Goal: Task Accomplishment & Management: Complete application form

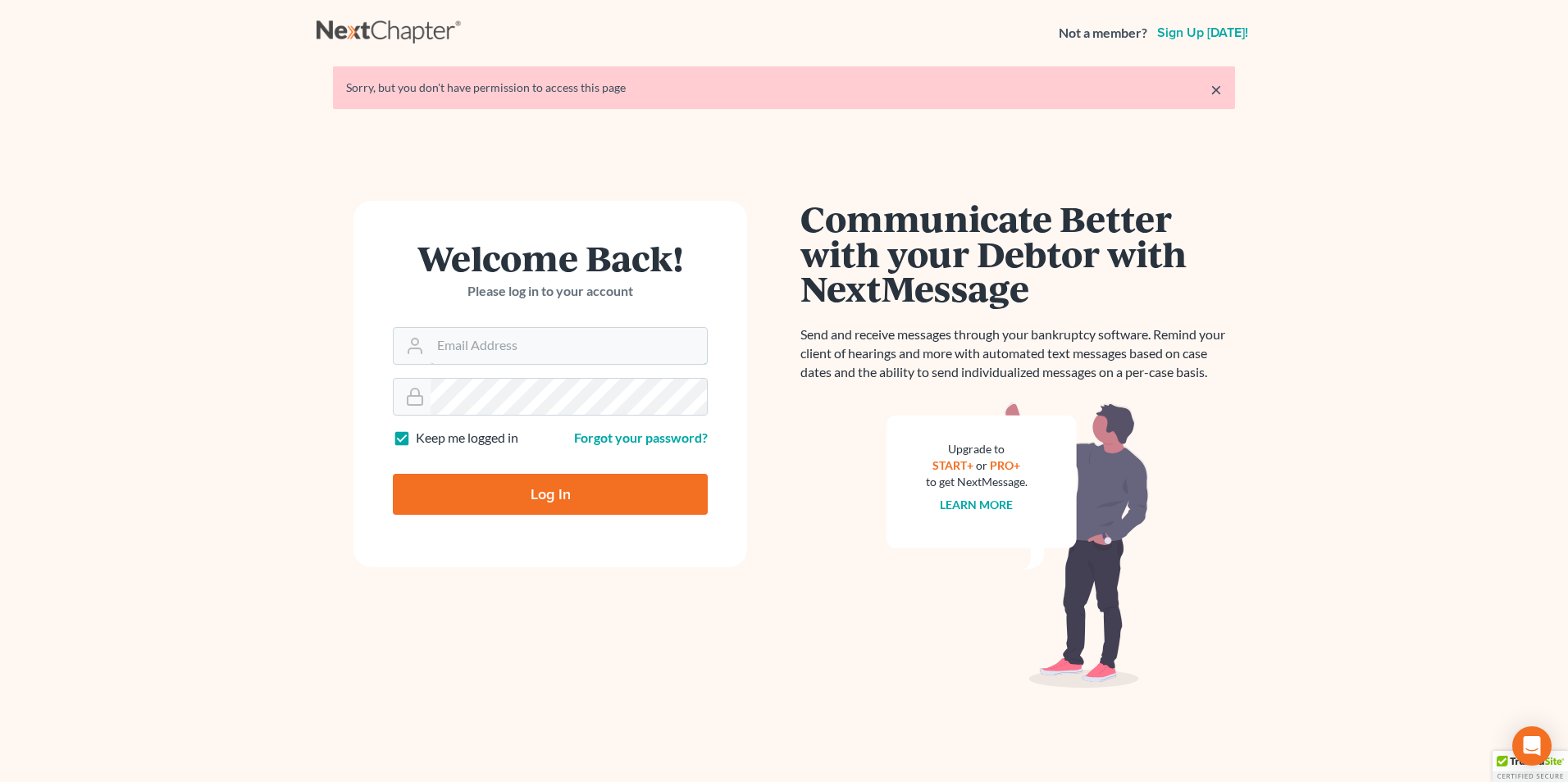
type input "[EMAIL_ADDRESS][DOMAIN_NAME]"
click at [512, 496] on input "Log In" at bounding box center [551, 494] width 315 height 41
type input "Thinking..."
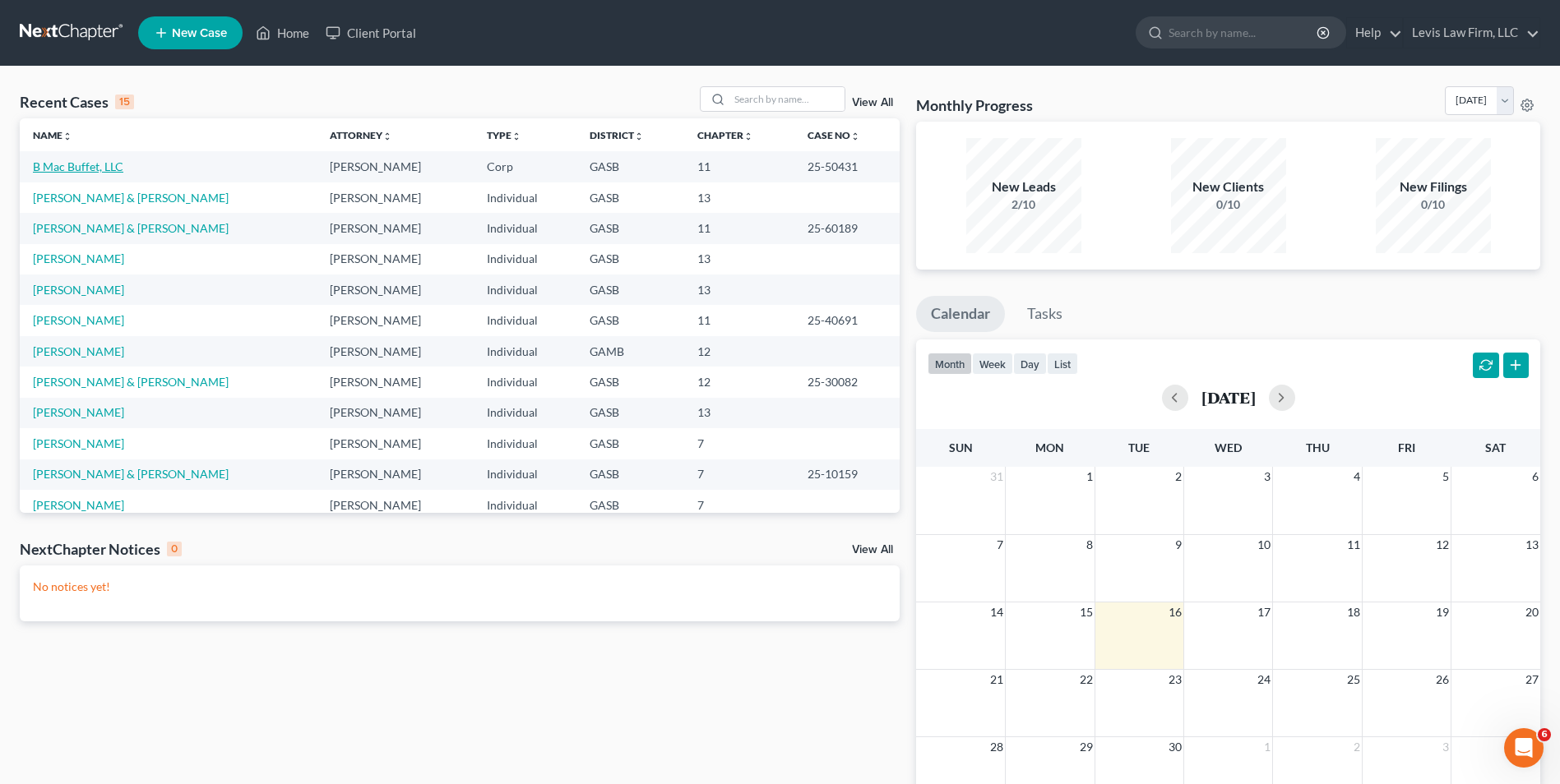
click at [85, 169] on link "B Mac Buffet, LLC" at bounding box center [78, 166] width 90 height 14
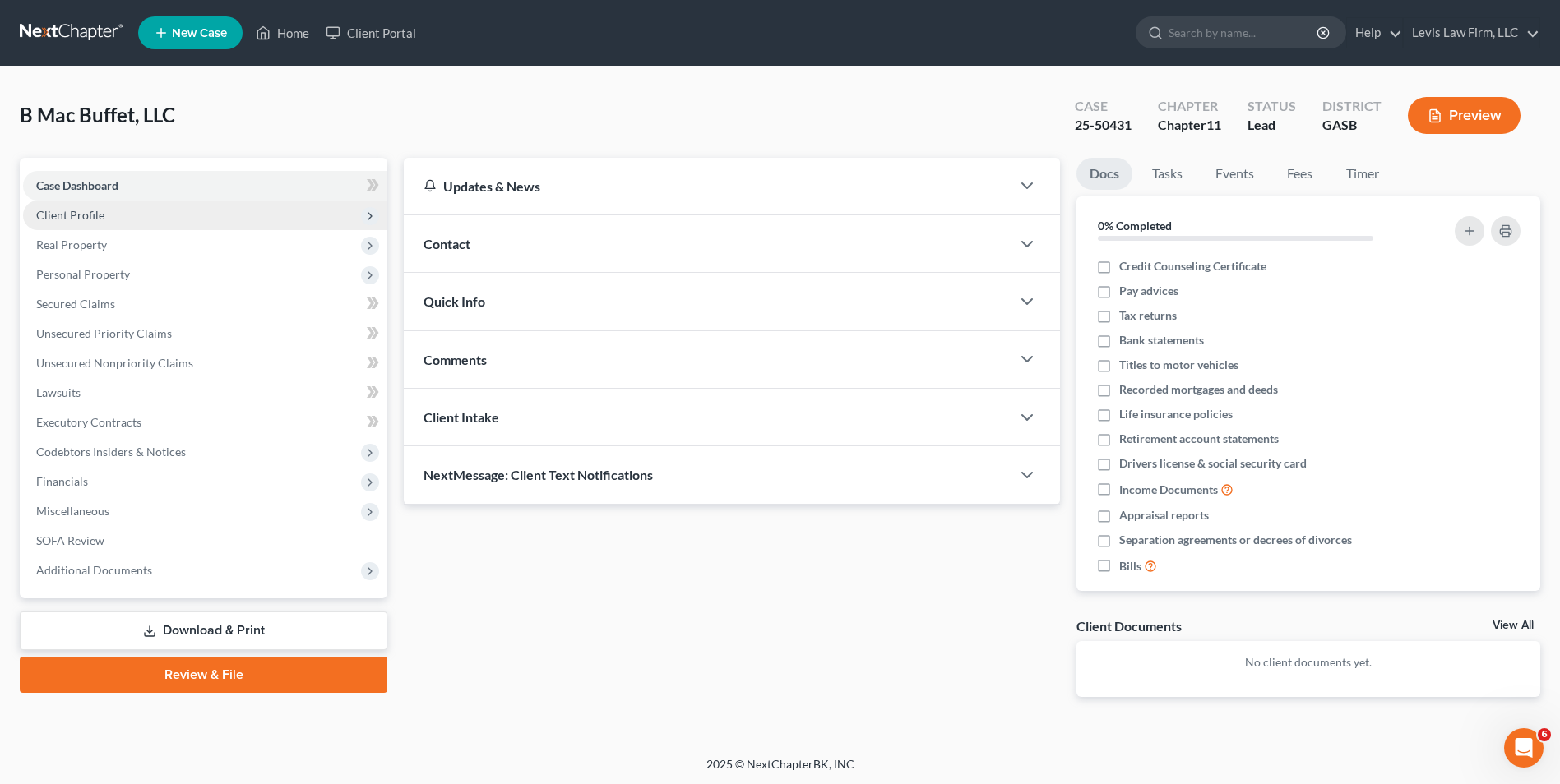
click at [103, 215] on span "Client Profile" at bounding box center [205, 216] width 364 height 29
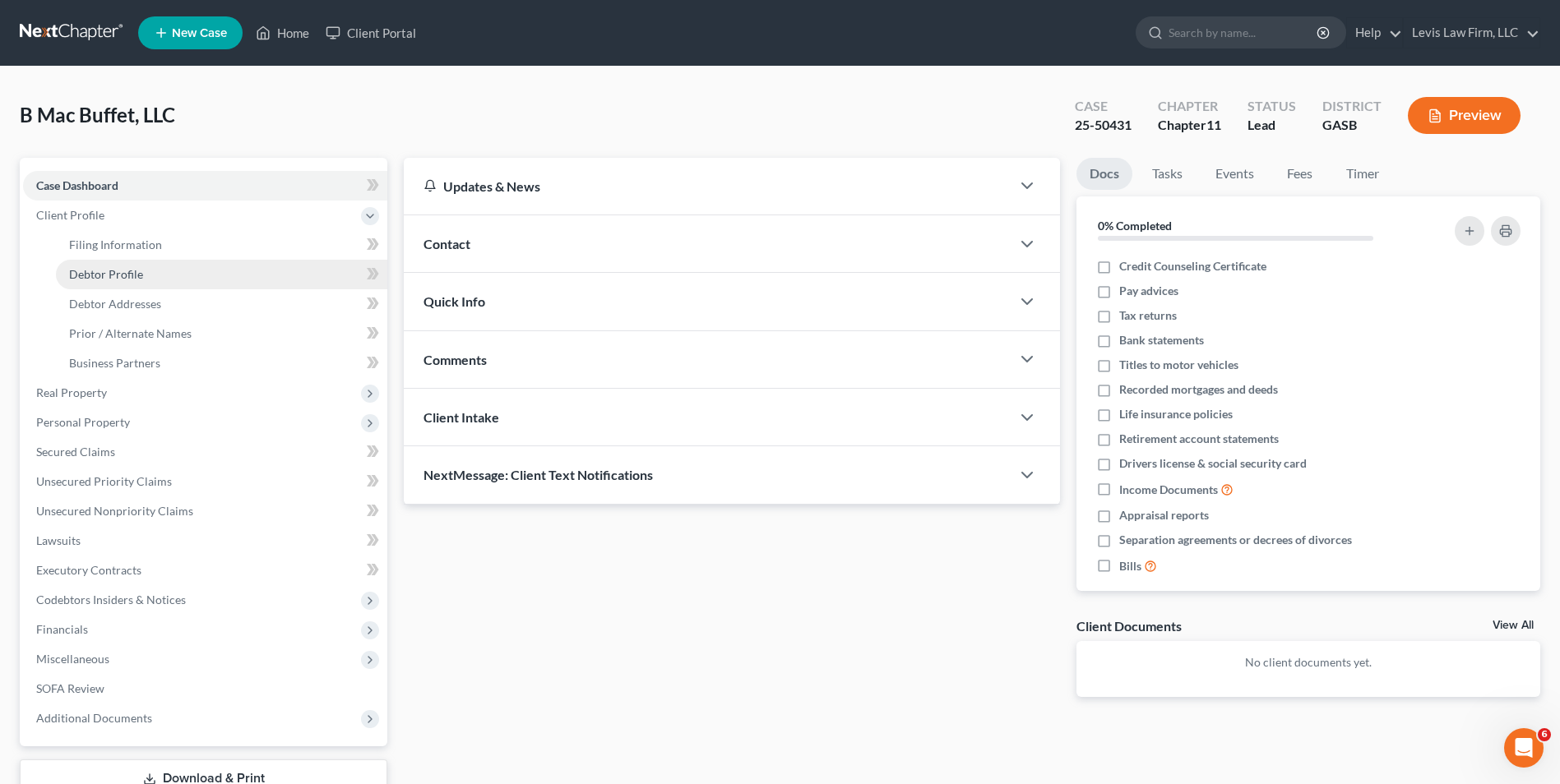
click at [124, 272] on span "Debtor Profile" at bounding box center [106, 274] width 74 height 14
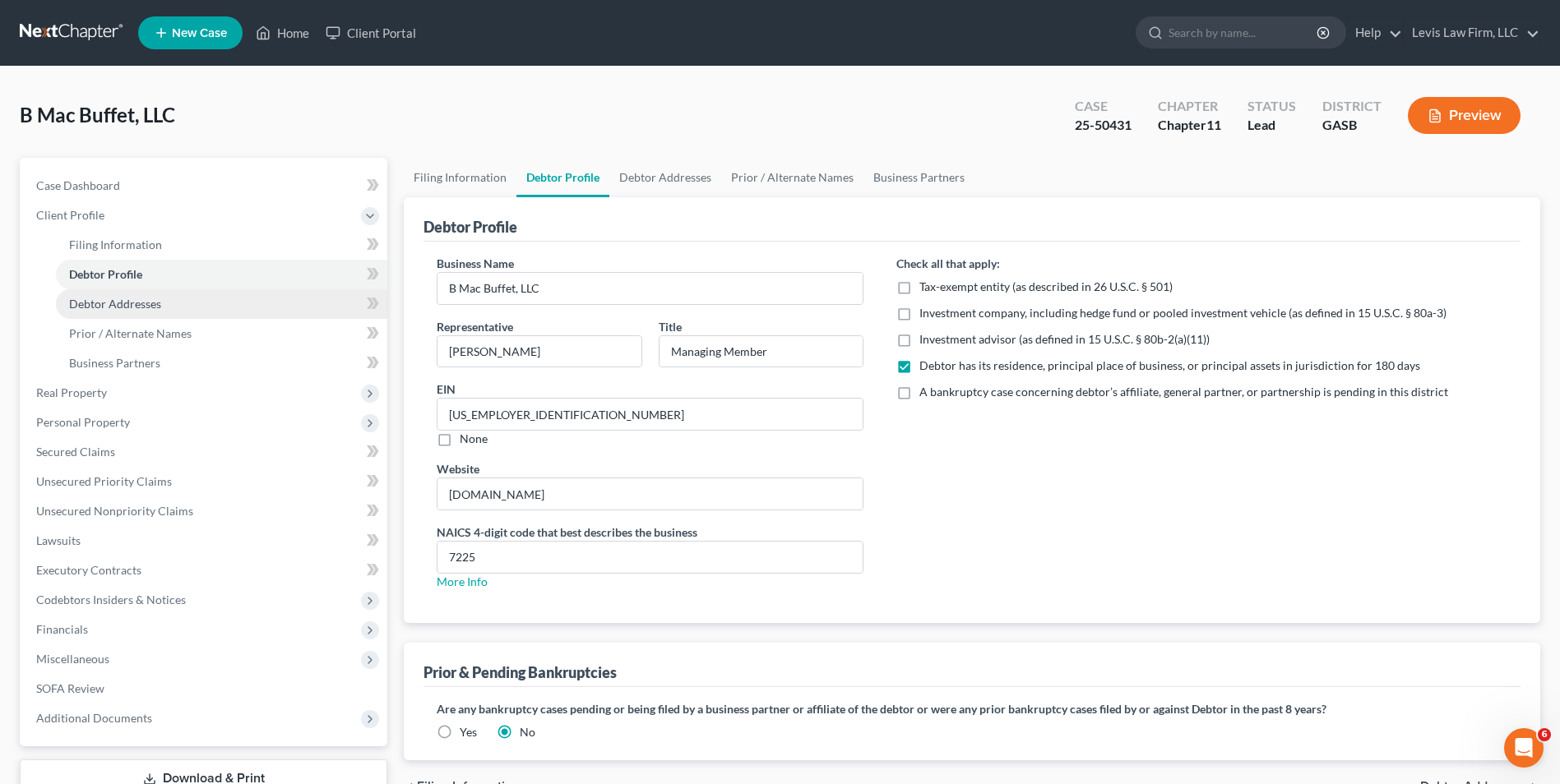
click at [114, 308] on span "Debtor Addresses" at bounding box center [115, 303] width 92 height 14
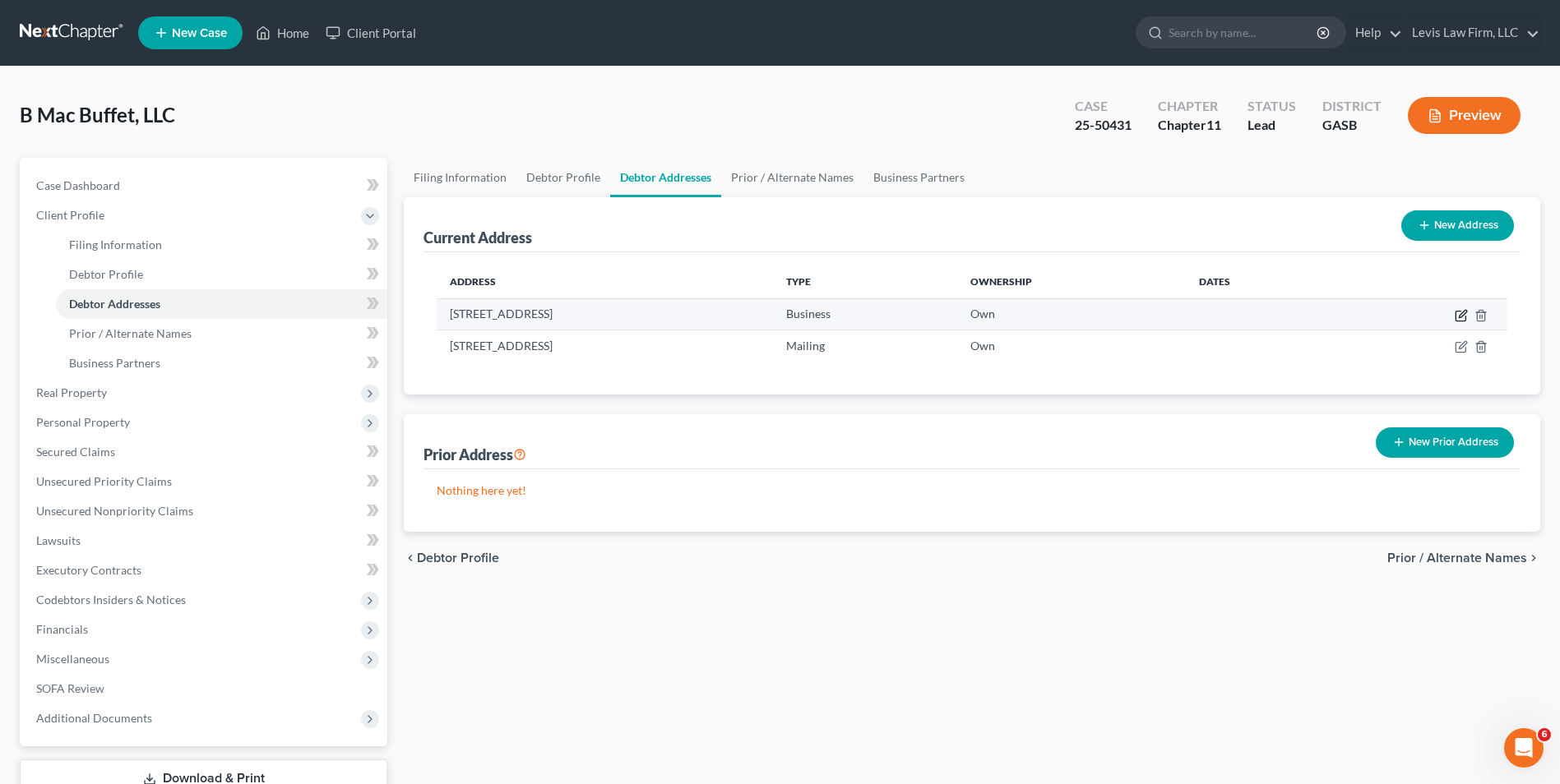
click at [1460, 313] on icon "button" at bounding box center [1461, 316] width 13 height 13
select select "10"
select select "0"
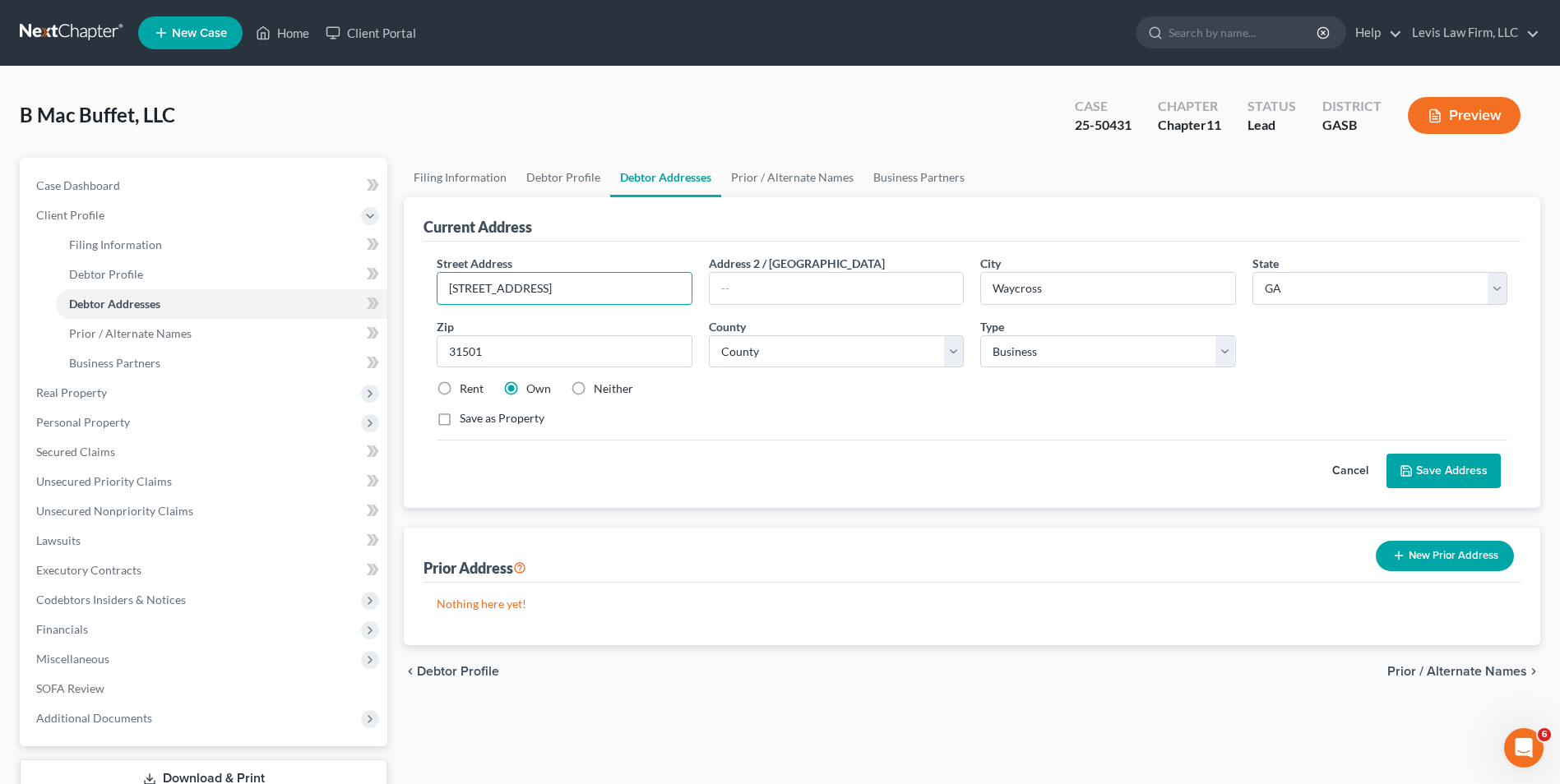
drag, startPoint x: 562, startPoint y: 290, endPoint x: 416, endPoint y: 291, distance: 146.0
click at [416, 291] on div "Current Address Street Address * [STREET_ADDRESS] Address [GEOGRAPHIC_DATA] * W…" at bounding box center [971, 352] width 1136 height 310
type input "[STREET_ADDRESS]"
drag, startPoint x: 494, startPoint y: 355, endPoint x: 521, endPoint y: 357, distance: 27.1
click at [494, 355] on input "31501" at bounding box center [564, 352] width 255 height 33
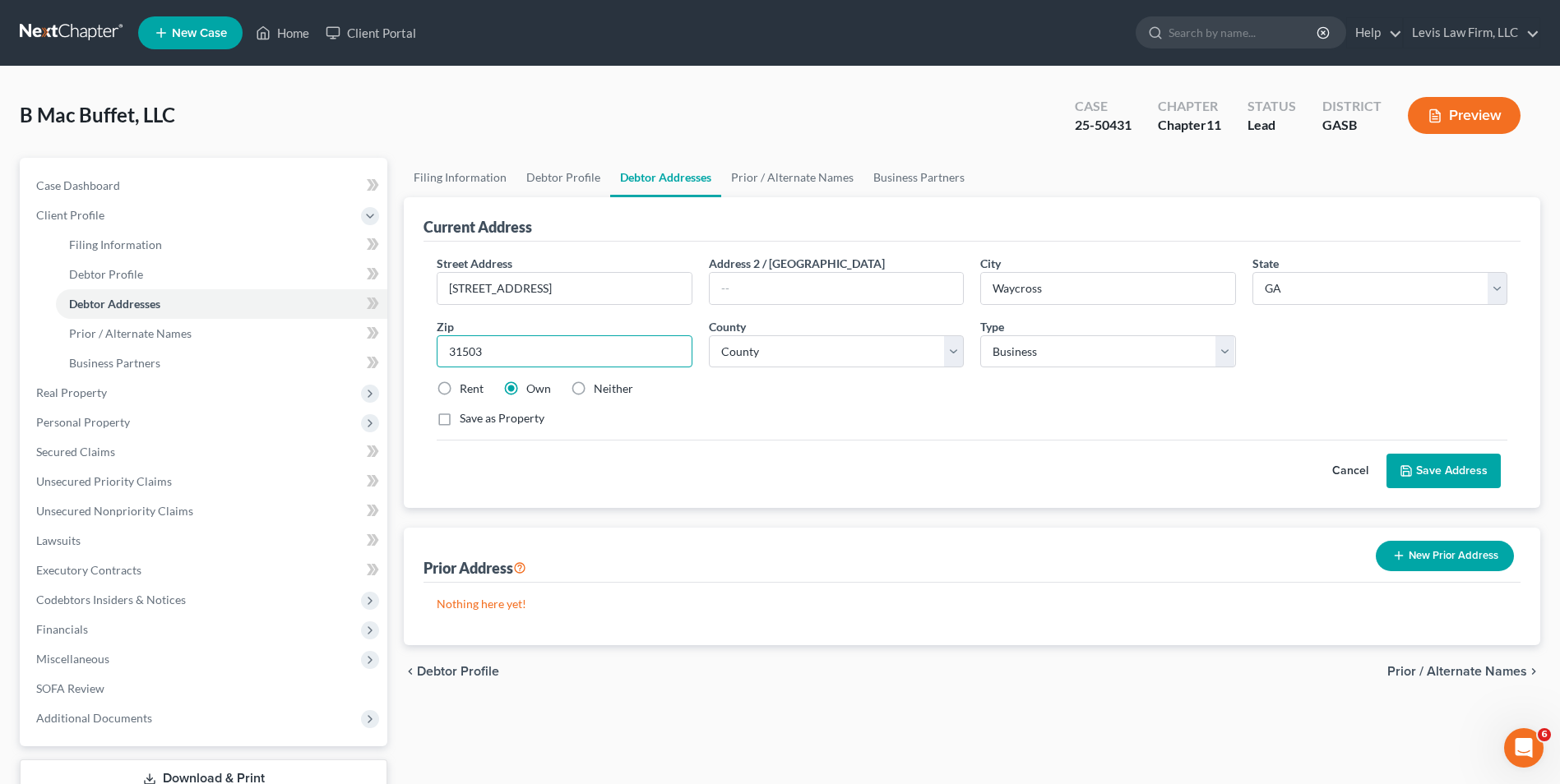
type input "31503"
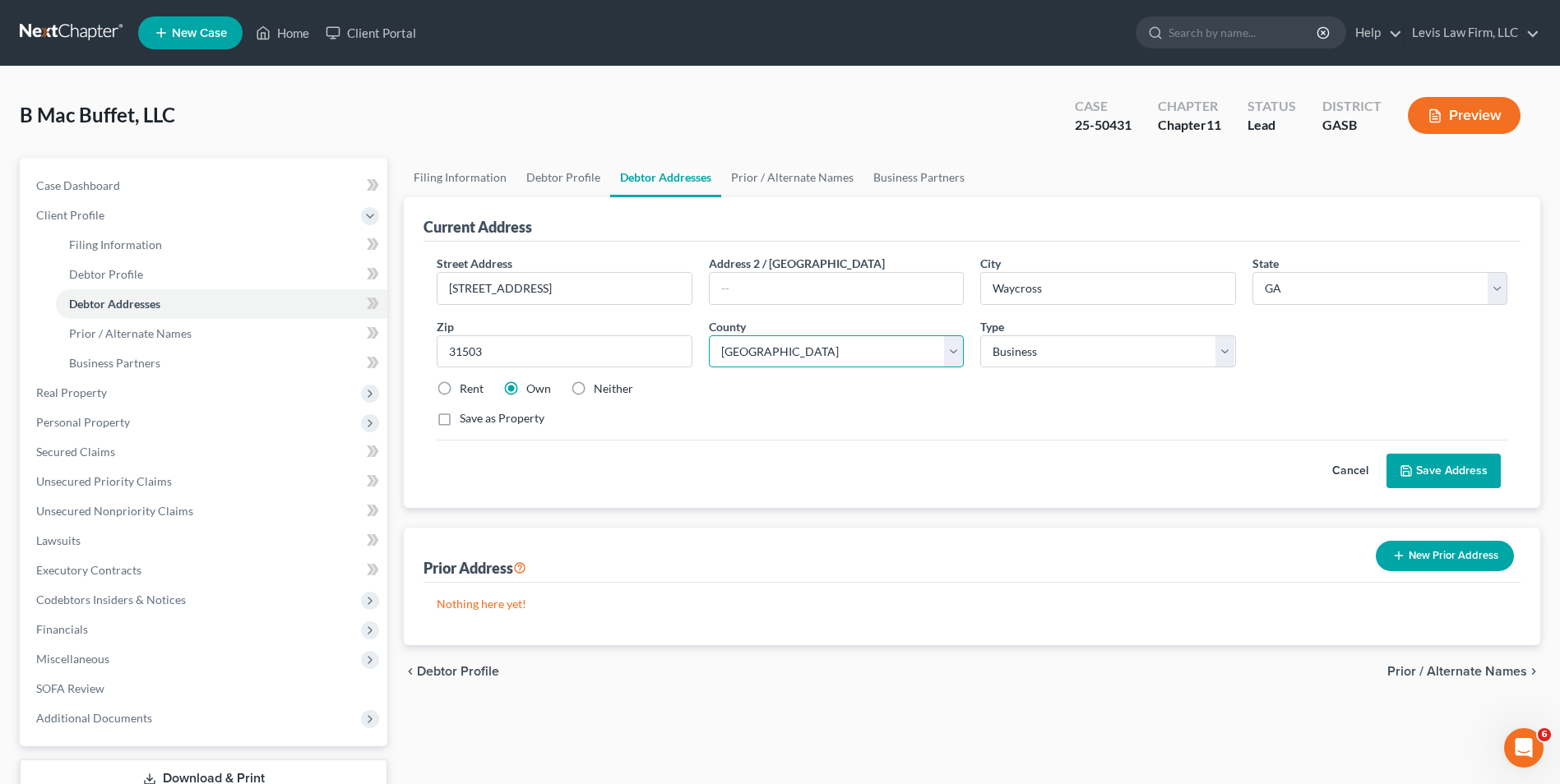
click at [958, 350] on select "County [GEOGRAPHIC_DATA] [GEOGRAPHIC_DATA] [GEOGRAPHIC_DATA] [GEOGRAPHIC_DATA] …" at bounding box center [836, 352] width 255 height 33
select select "147"
click at [709, 335] on select "County [GEOGRAPHIC_DATA] [GEOGRAPHIC_DATA] [GEOGRAPHIC_DATA] [GEOGRAPHIC_DATA] …" at bounding box center [836, 352] width 255 height 33
click at [1458, 471] on button "Save Address" at bounding box center [1444, 471] width 114 height 34
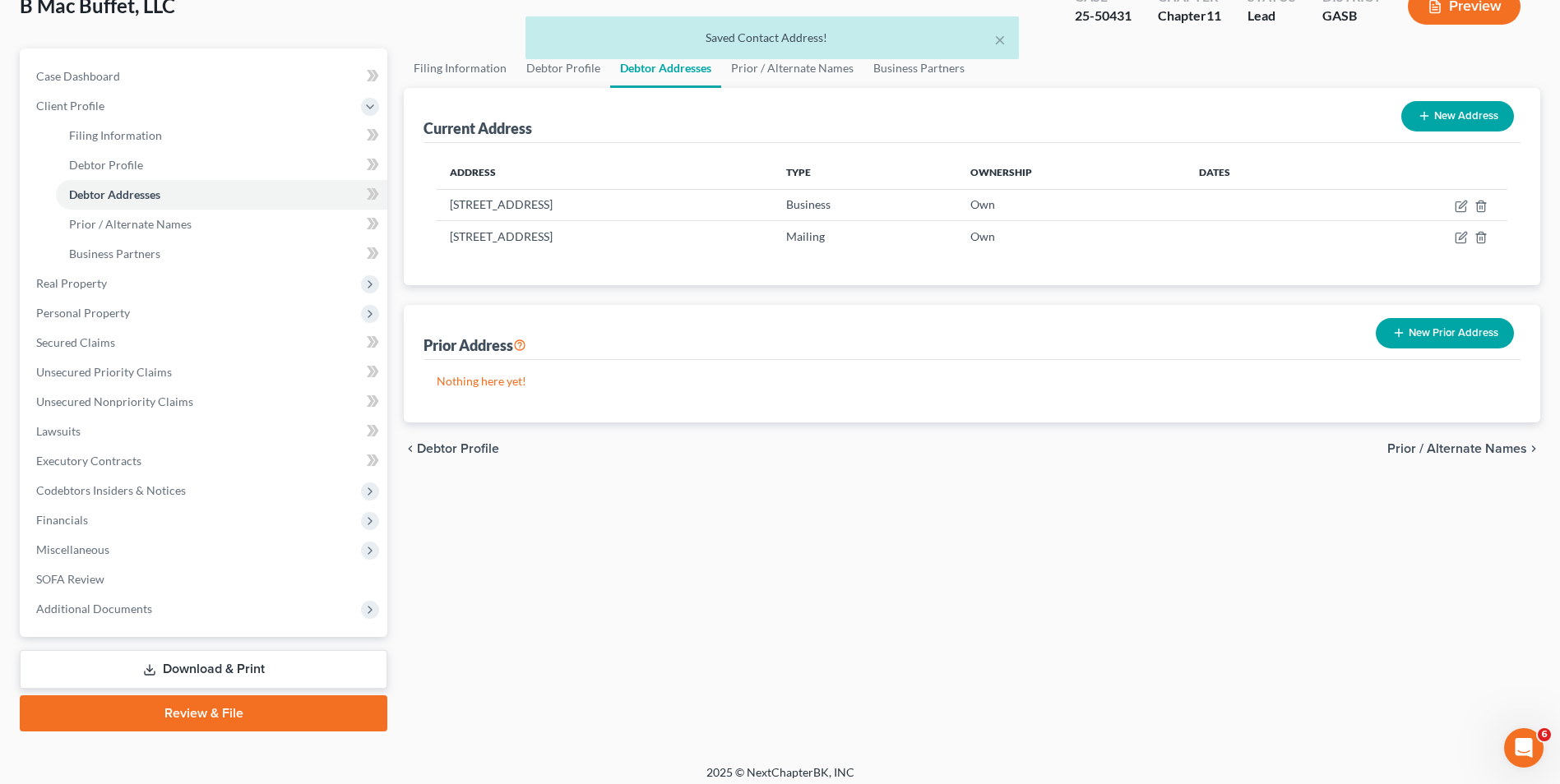
scroll to position [119, 0]
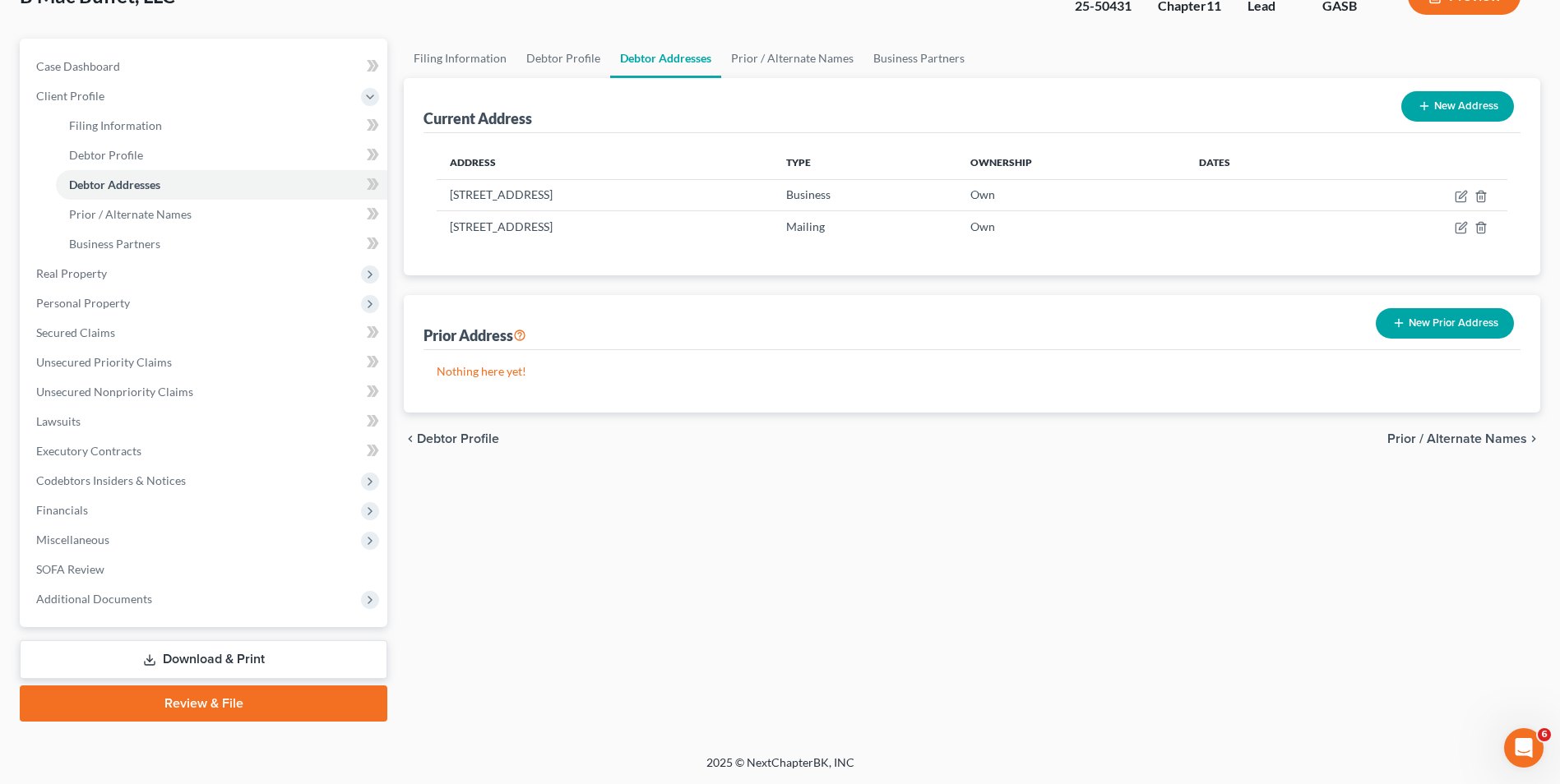
click at [271, 666] on link "Download & Print" at bounding box center [203, 660] width 368 height 39
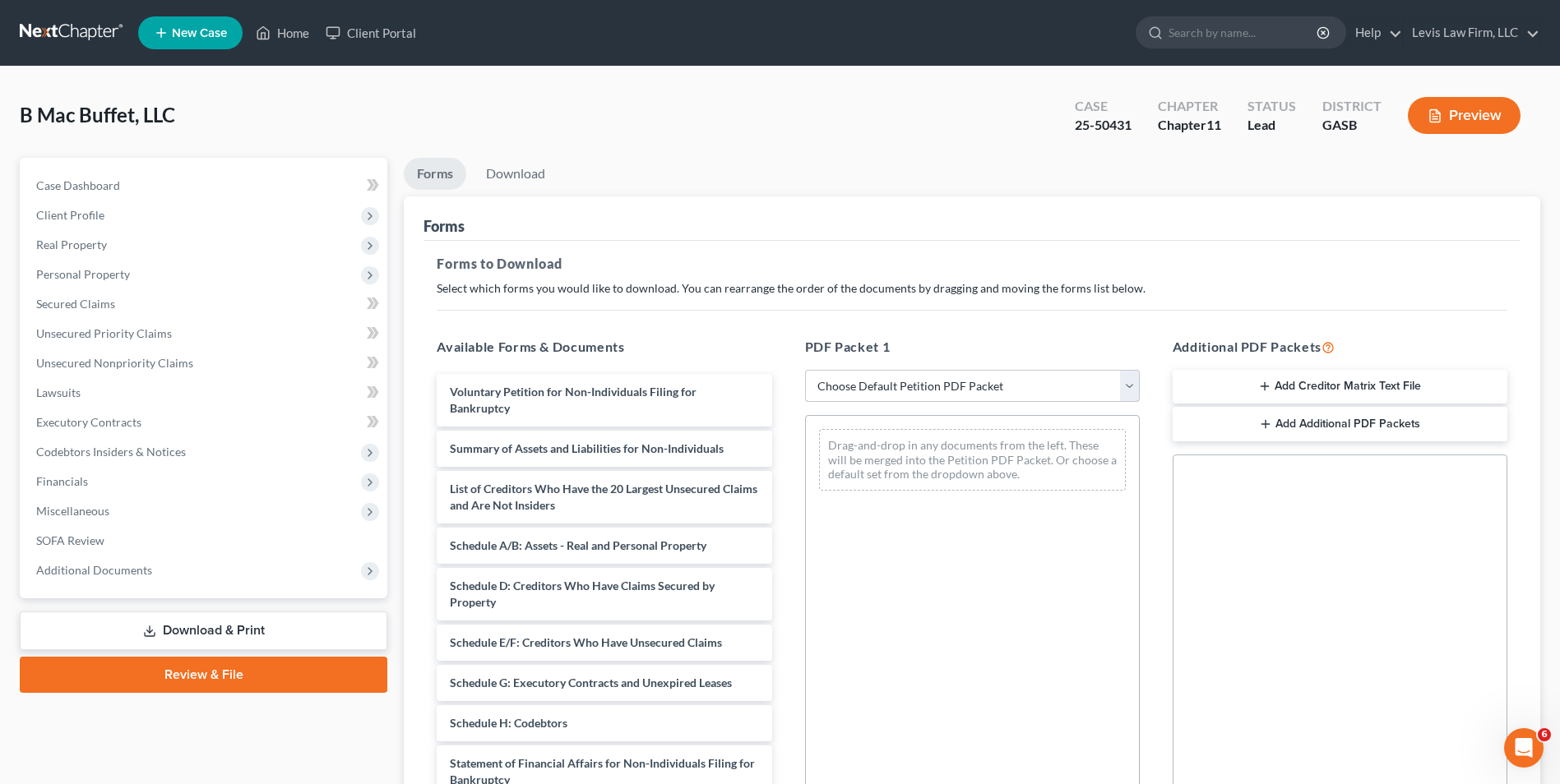
click at [1132, 395] on select "Choose Default Petition PDF Packet Complete Bankruptcy Petition (all forms and …" at bounding box center [972, 387] width 334 height 33
select select "2"
click at [805, 370] on select "Choose Default Petition PDF Packet Complete Bankruptcy Petition (all forms and …" at bounding box center [972, 387] width 334 height 33
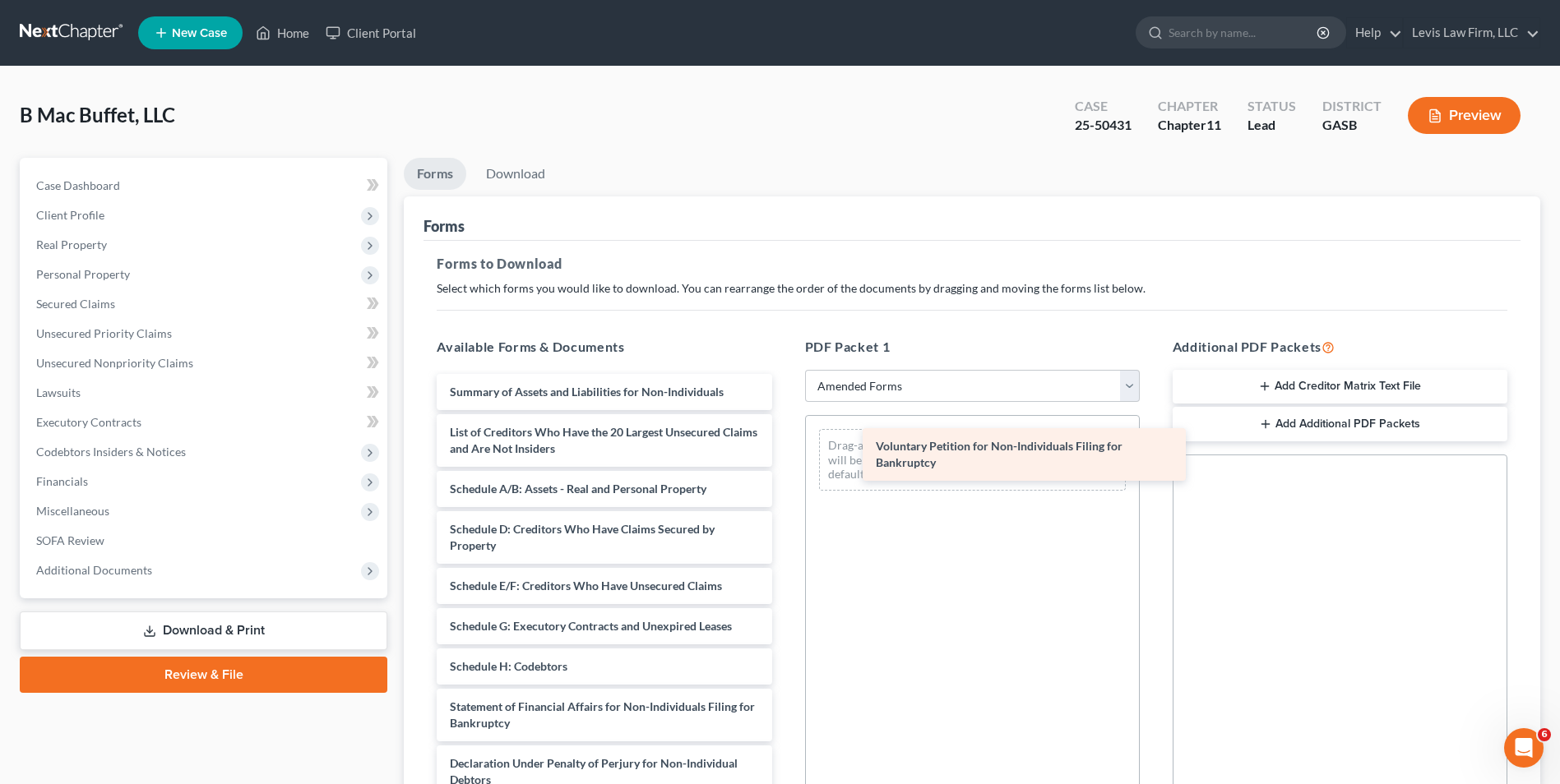
drag, startPoint x: 570, startPoint y: 394, endPoint x: 926, endPoint y: 440, distance: 359.0
click at [784, 440] on div "Voluntary Petition for Non-Individuals Filing for Bankruptcy Voluntary Petition…" at bounding box center [604, 666] width 361 height 585
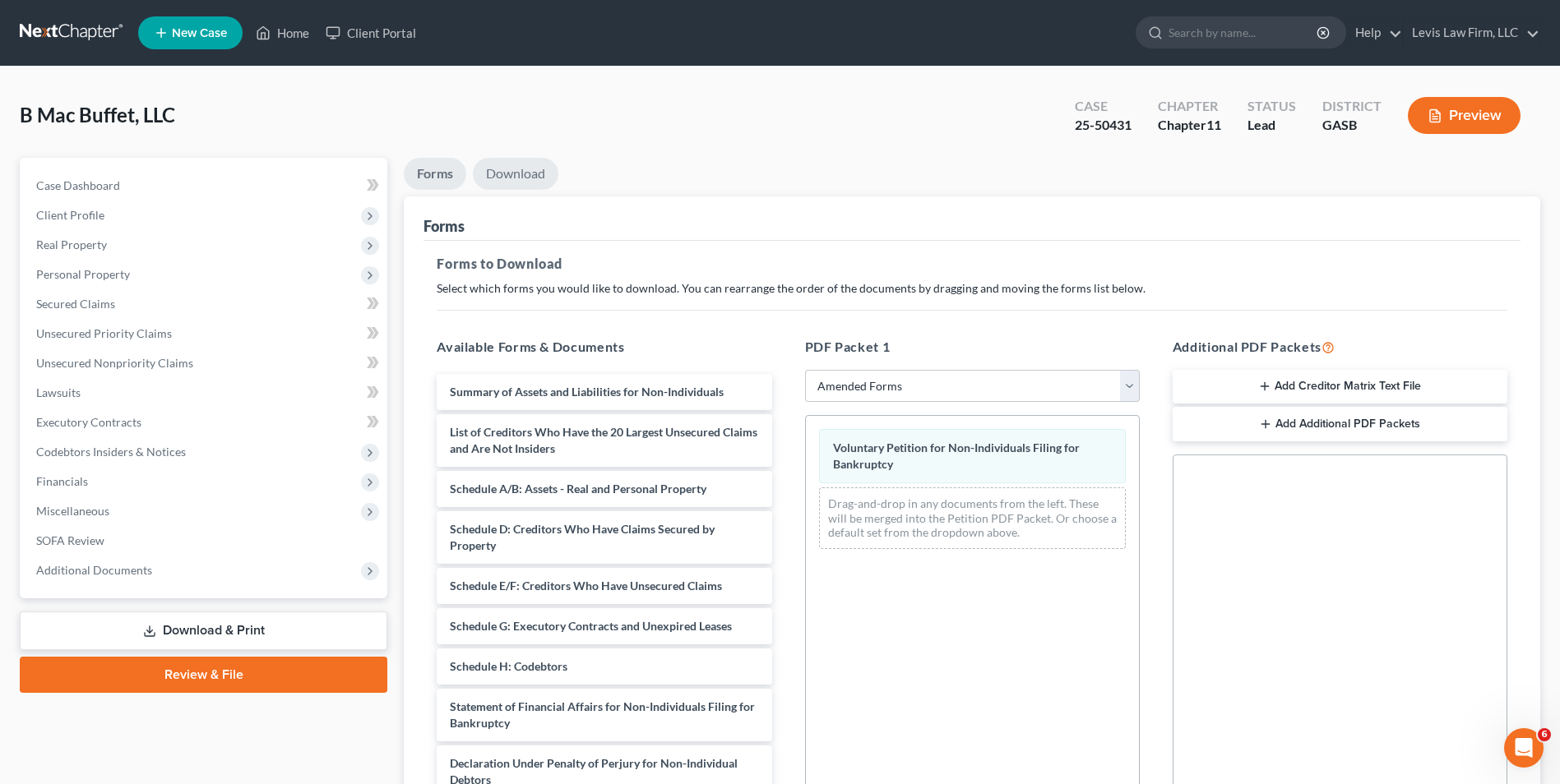
click at [507, 175] on link "Download" at bounding box center [515, 173] width 86 height 32
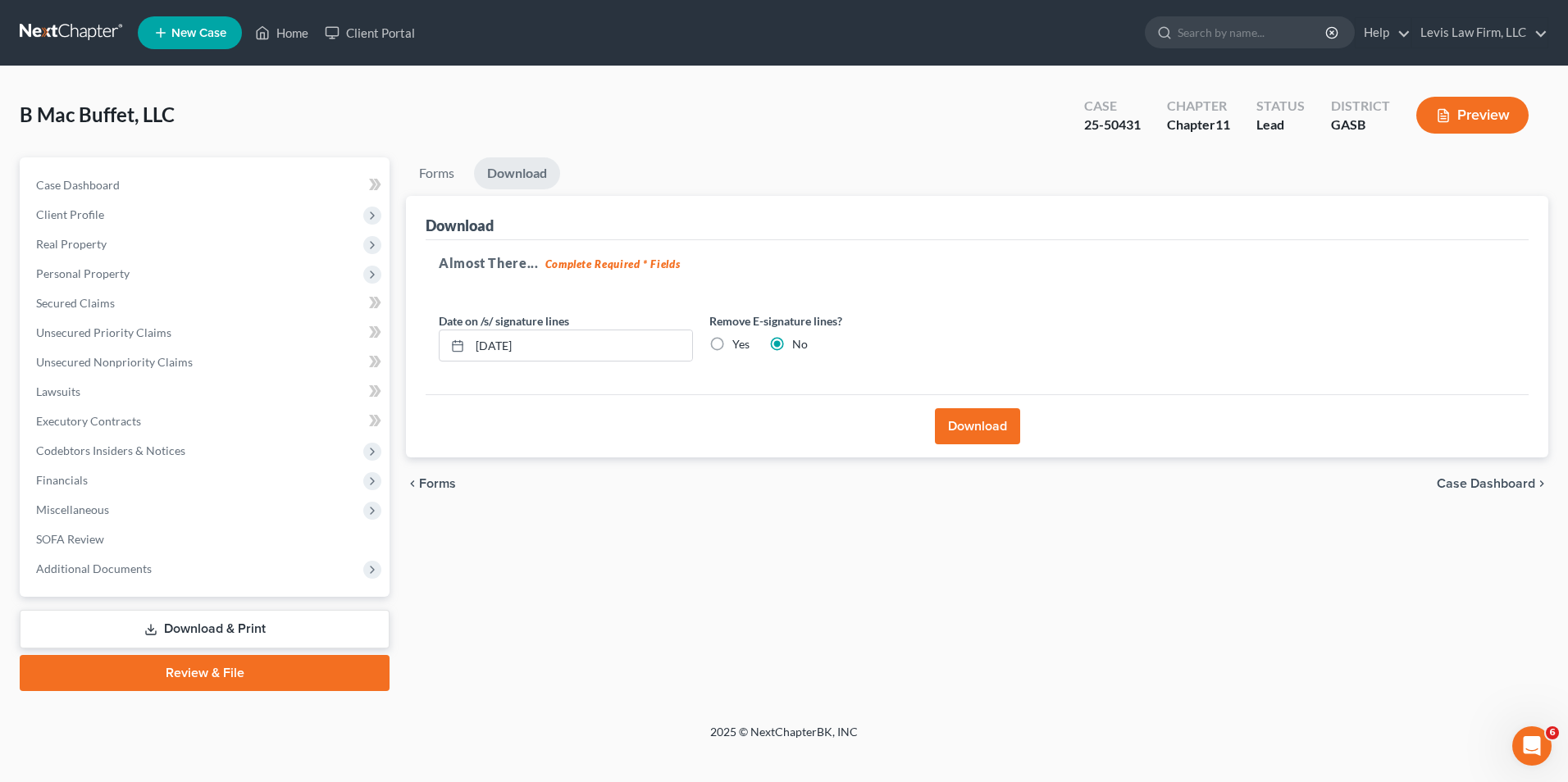
click at [965, 431] on button "Download" at bounding box center [977, 425] width 85 height 36
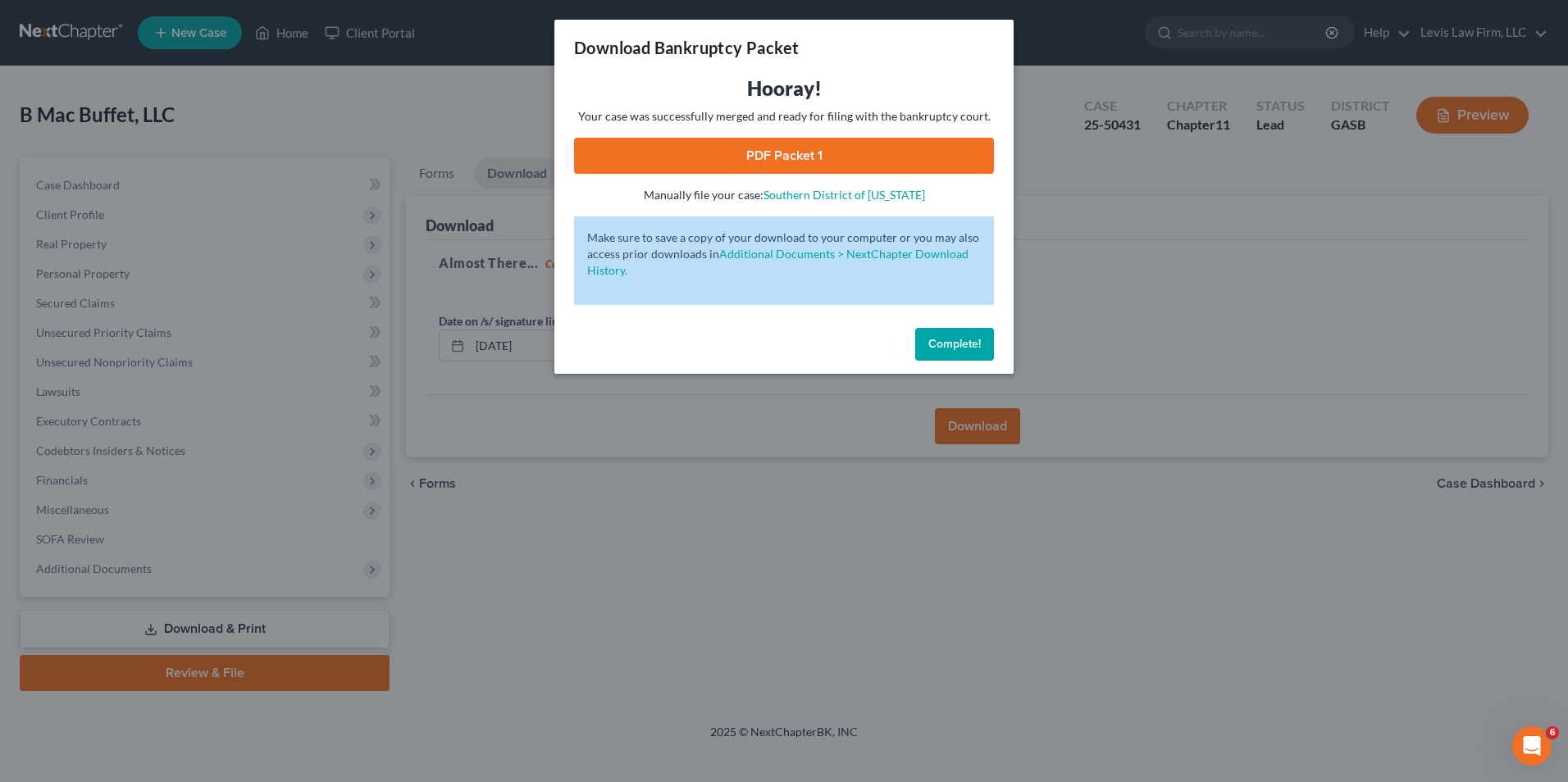
click at [765, 142] on link "PDF Packet 1" at bounding box center [784, 155] width 420 height 36
click at [979, 343] on span "Complete!" at bounding box center [954, 344] width 52 height 14
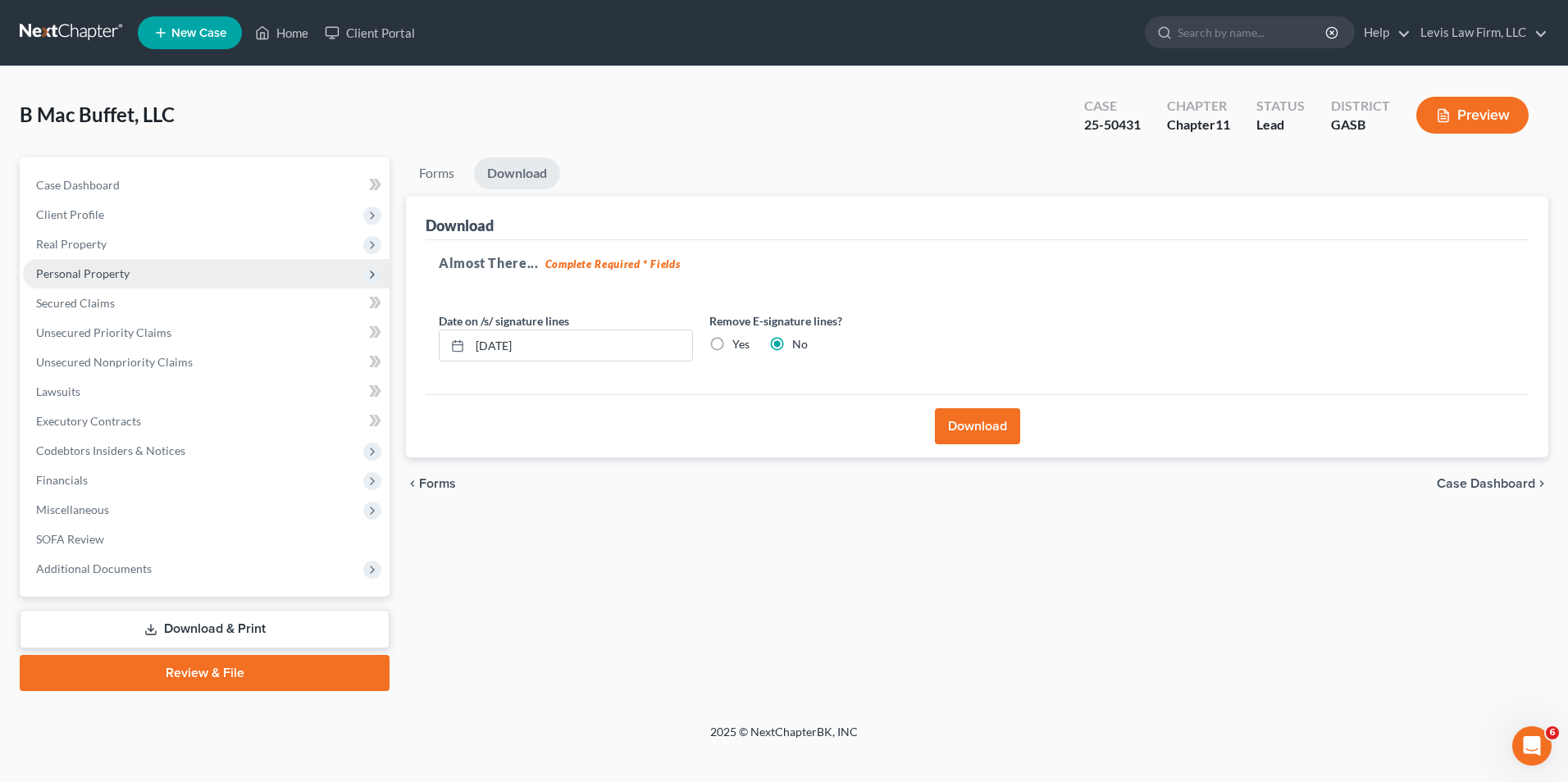
drag, startPoint x: 94, startPoint y: 252, endPoint x: 127, endPoint y: 293, distance: 52.6
click at [94, 256] on span "Real Property" at bounding box center [206, 244] width 367 height 29
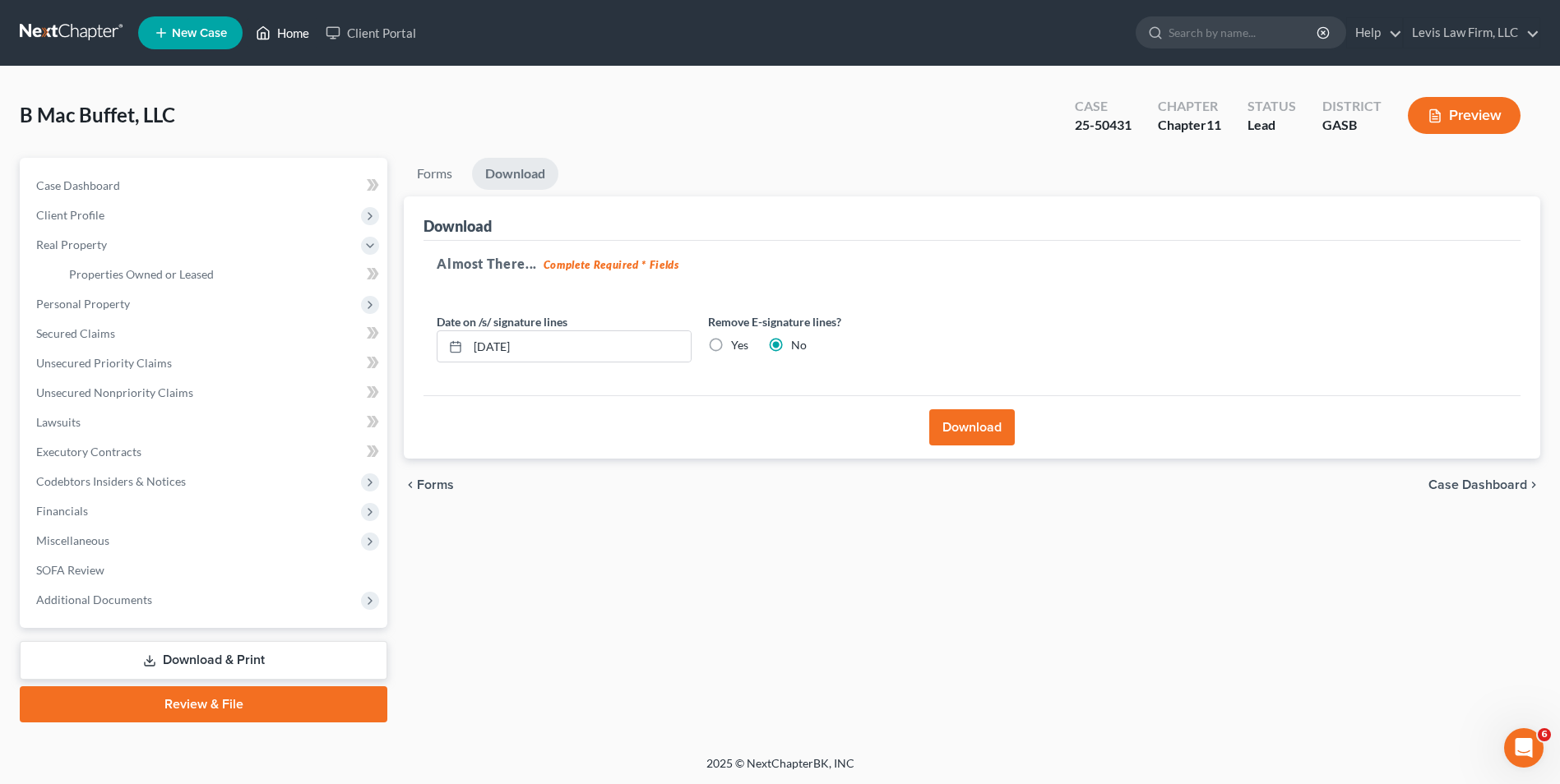
click at [291, 27] on link "Home" at bounding box center [283, 33] width 70 height 29
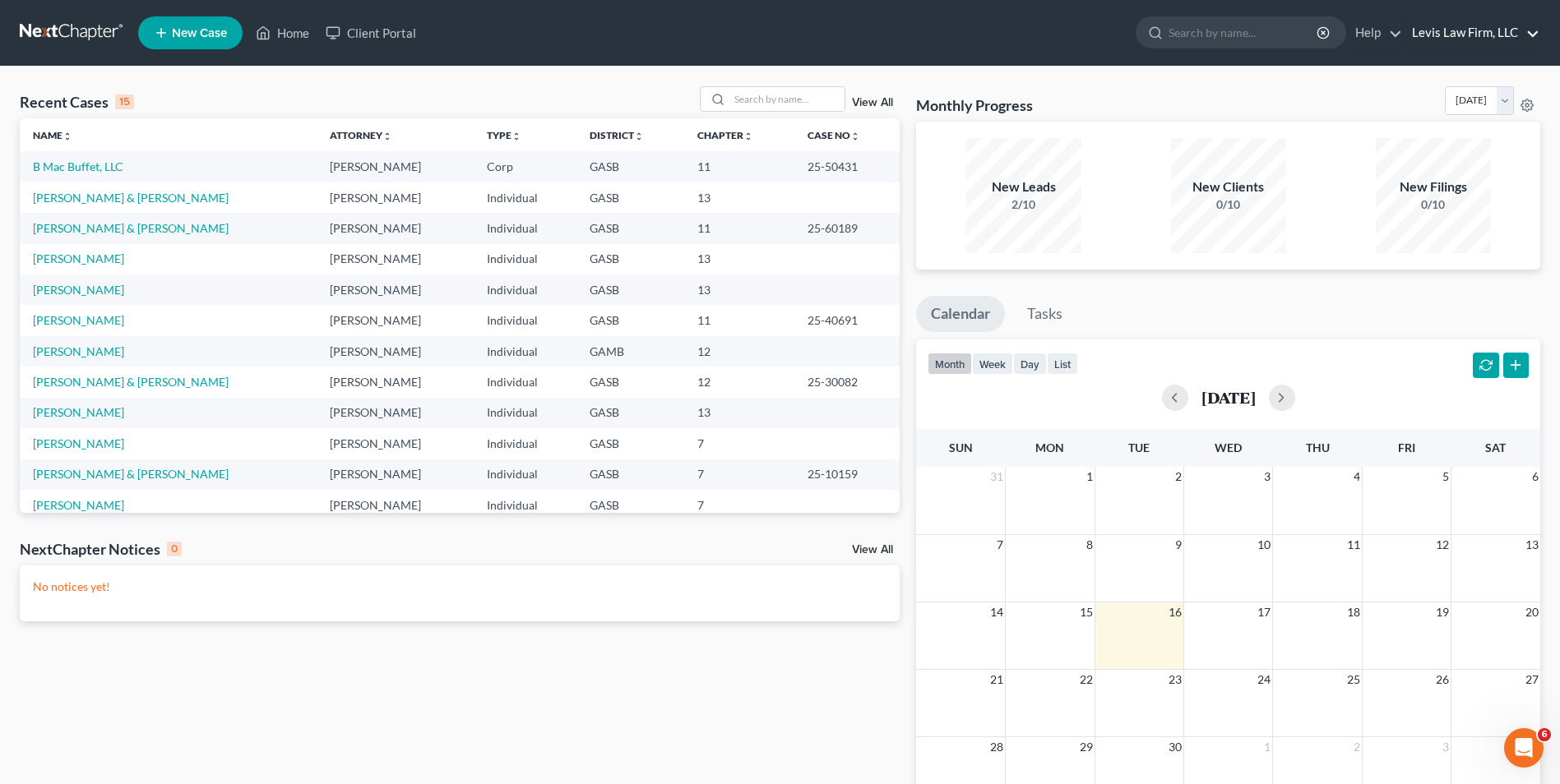
click at [1483, 34] on link "Levis Law Firm, LLC" at bounding box center [1472, 33] width 135 height 29
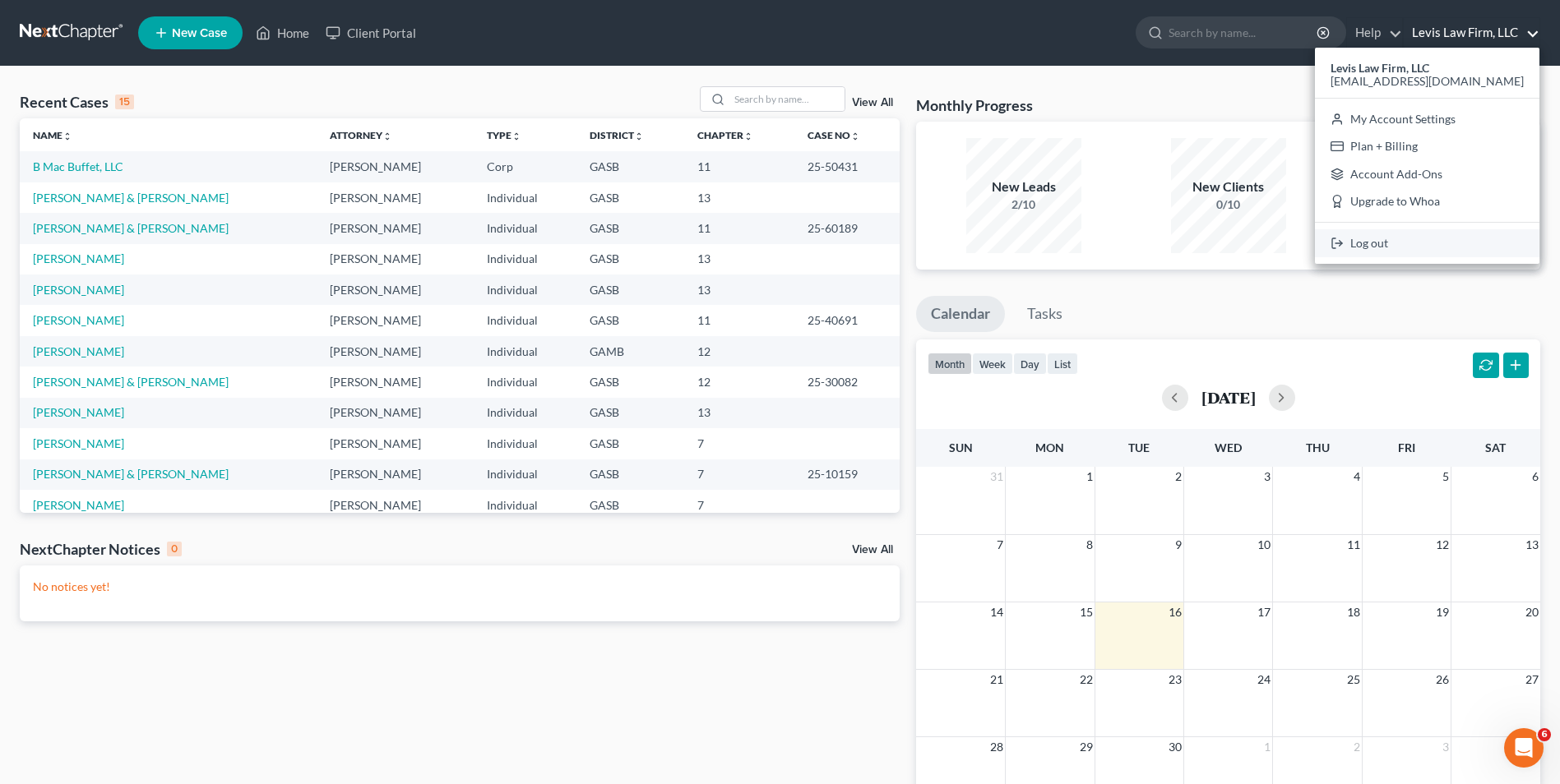
click at [1402, 243] on link "Log out" at bounding box center [1427, 243] width 225 height 28
